Goal: Transaction & Acquisition: Subscribe to service/newsletter

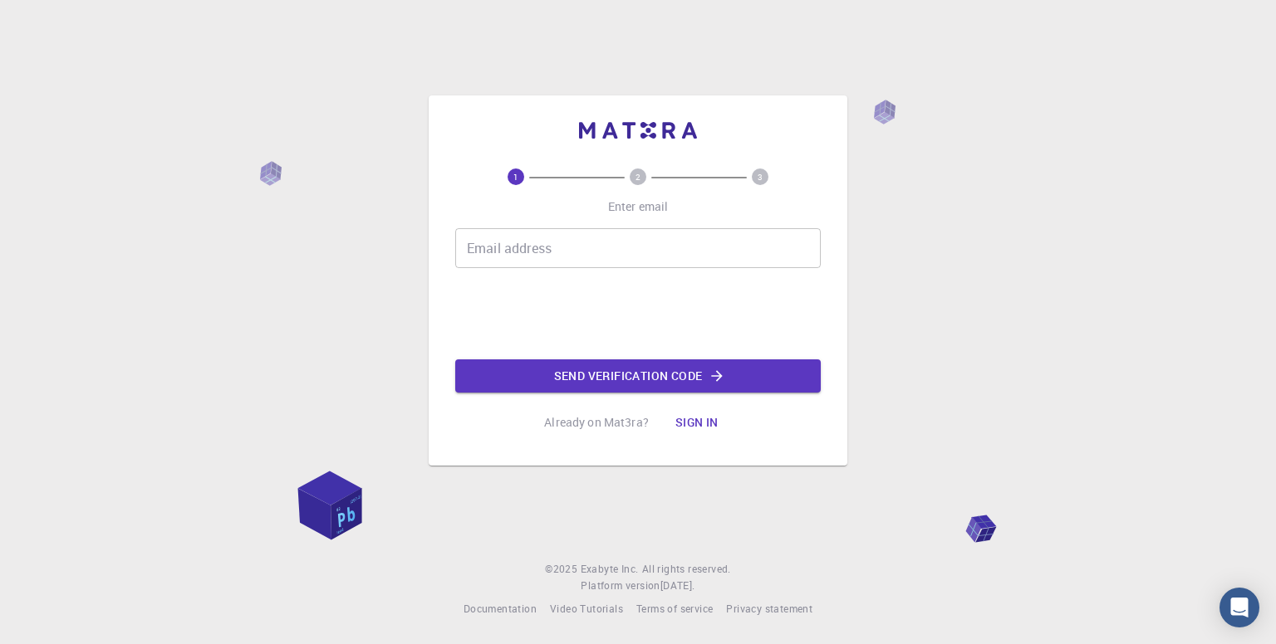
click at [739, 240] on input "Email address" at bounding box center [637, 248] width 365 height 40
type input "[EMAIL_ADDRESS][DOMAIN_NAME]"
click at [587, 382] on button "Send verification code" at bounding box center [637, 376] width 365 height 33
